Goal: Task Accomplishment & Management: Manage account settings

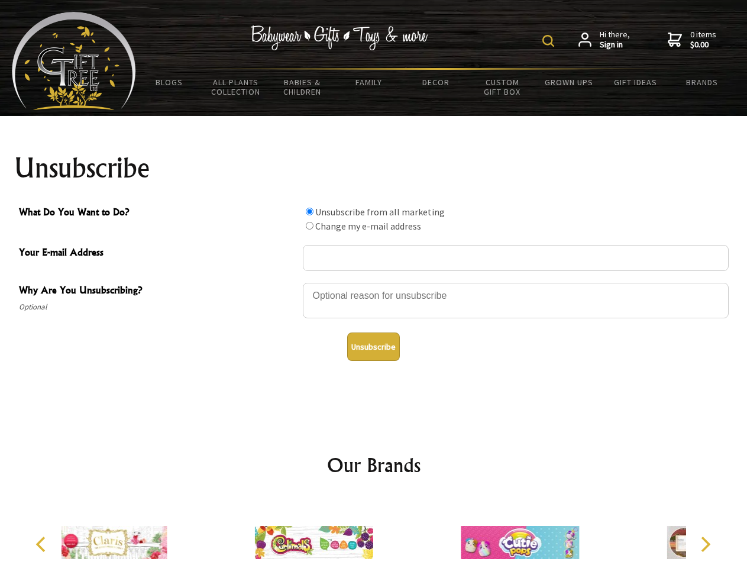
click at [550, 41] on img at bounding box center [549, 41] width 12 height 12
click at [374, 282] on div at bounding box center [516, 302] width 426 height 41
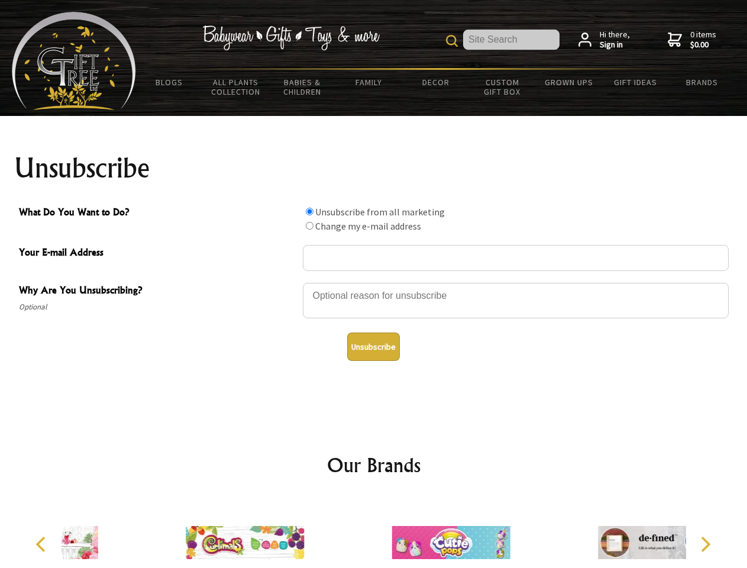
click at [309, 211] on input "What Do You Want to Do?" at bounding box center [310, 212] width 8 height 8
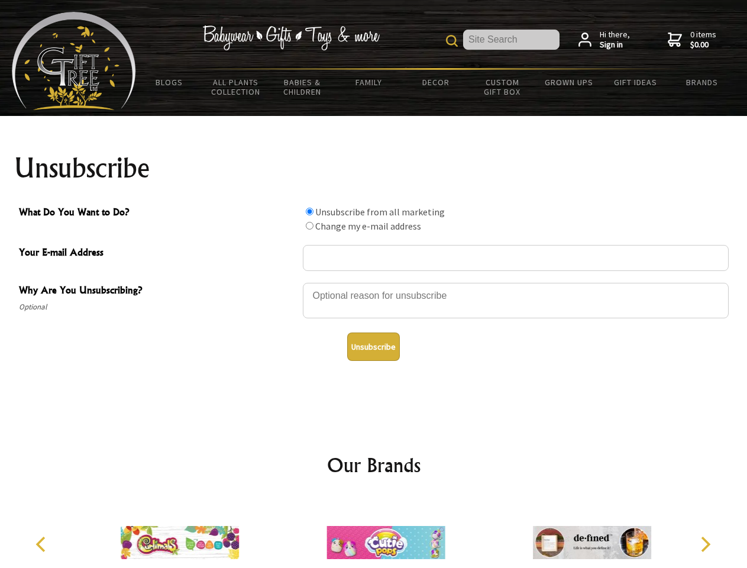
click at [309, 225] on input "What Do You Want to Do?" at bounding box center [310, 226] width 8 height 8
radio input "true"
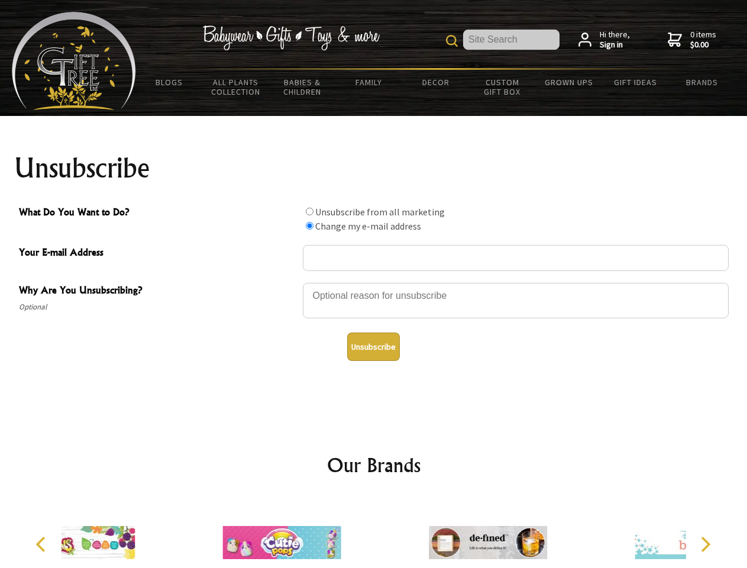
click at [373, 347] on button "Unsubscribe" at bounding box center [373, 347] width 53 height 28
click at [374, 533] on div at bounding box center [282, 544] width 206 height 92
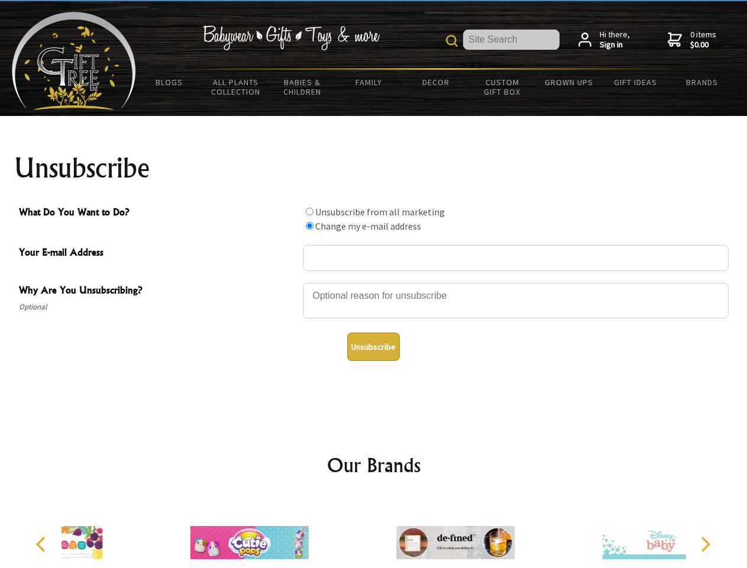
click at [43, 544] on icon "Previous" at bounding box center [41, 544] width 15 height 15
click at [705, 544] on icon "Next" at bounding box center [704, 544] width 15 height 15
